Goal: Task Accomplishment & Management: Use online tool/utility

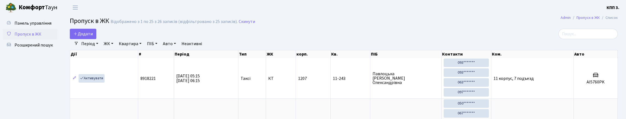
select select "25"
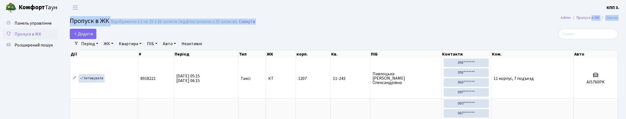
drag, startPoint x: 584, startPoint y: 24, endPoint x: 579, endPoint y: 65, distance: 40.8
click at [597, 39] on input "search" at bounding box center [587, 34] width 59 height 10
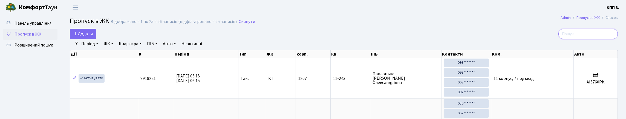
click at [608, 39] on input "search" at bounding box center [587, 34] width 59 height 10
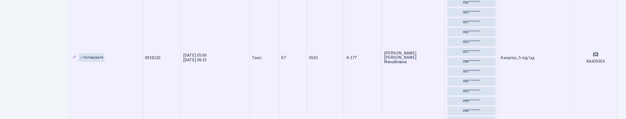
scroll to position [109, 0]
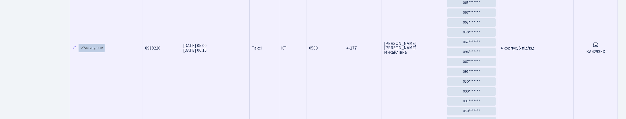
type input "4293"
click at [93, 52] on link "Активувати" at bounding box center [92, 48] width 26 height 8
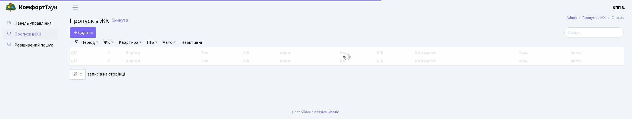
select select "25"
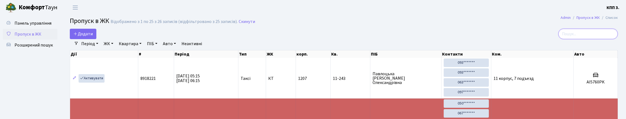
click at [575, 37] on input "search" at bounding box center [587, 34] width 59 height 10
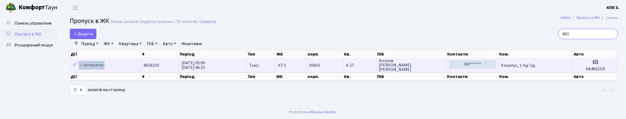
type input "4661"
click at [97, 70] on link "Активувати" at bounding box center [92, 65] width 26 height 8
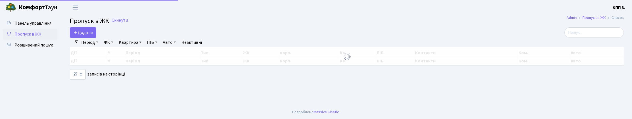
select select "25"
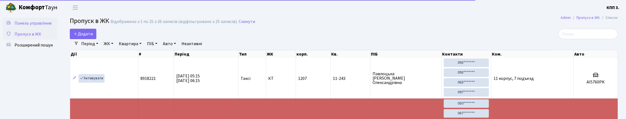
click at [21, 25] on span "Панель управління" at bounding box center [33, 23] width 37 height 6
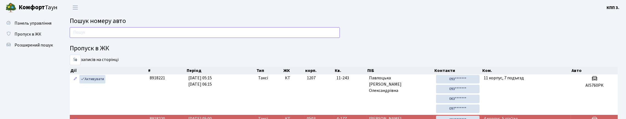
click at [124, 38] on input "text" at bounding box center [205, 32] width 270 height 10
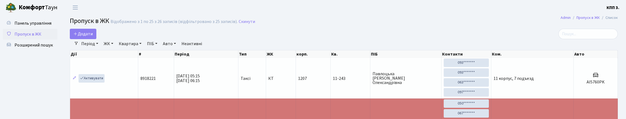
select select "25"
